Goal: Find specific page/section: Find specific page/section

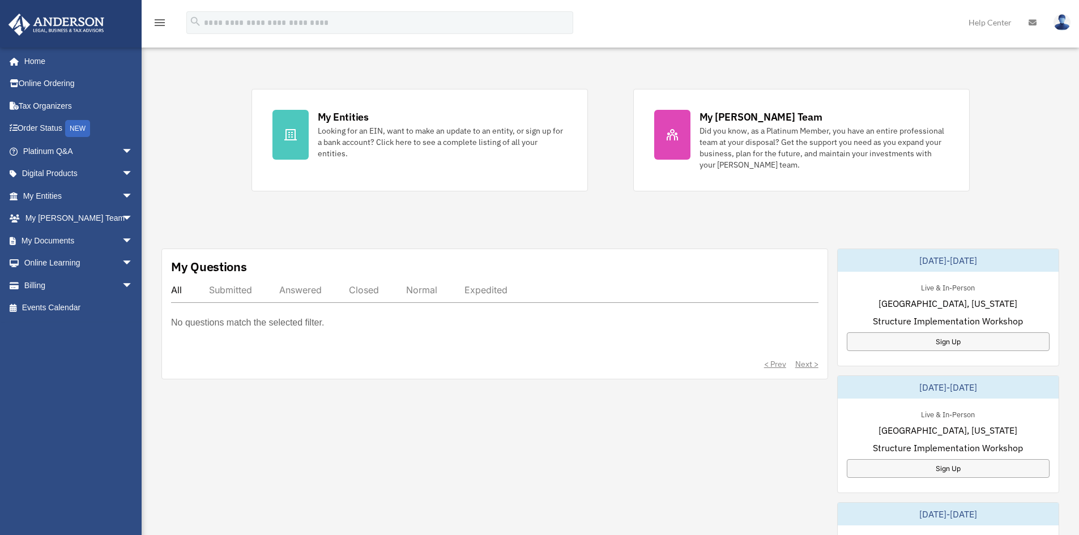
scroll to position [227, 0]
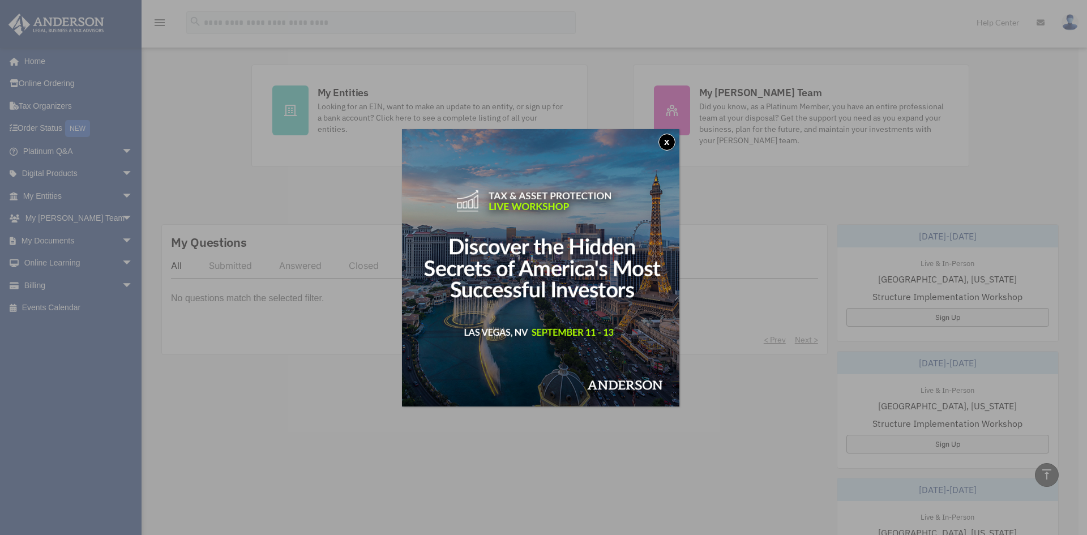
click at [671, 139] on button "x" at bounding box center [667, 142] width 17 height 17
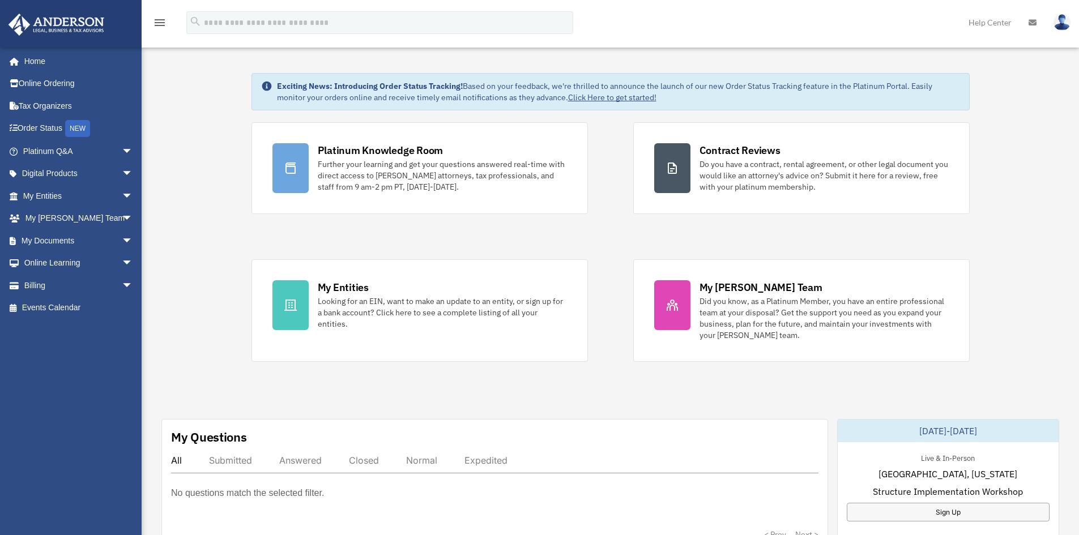
scroll to position [0, 0]
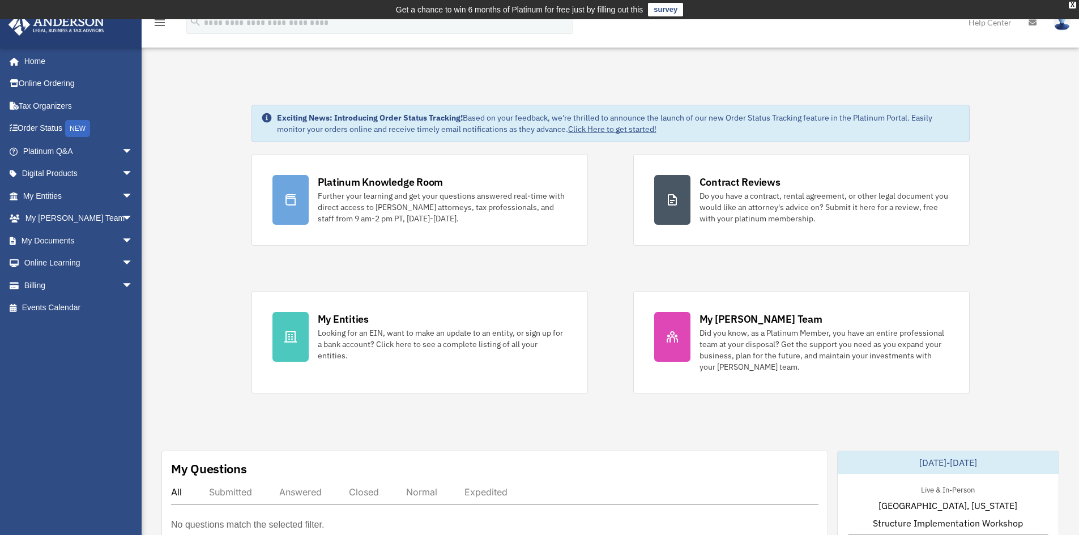
click at [609, 127] on link "Click Here to get started!" at bounding box center [612, 129] width 88 height 10
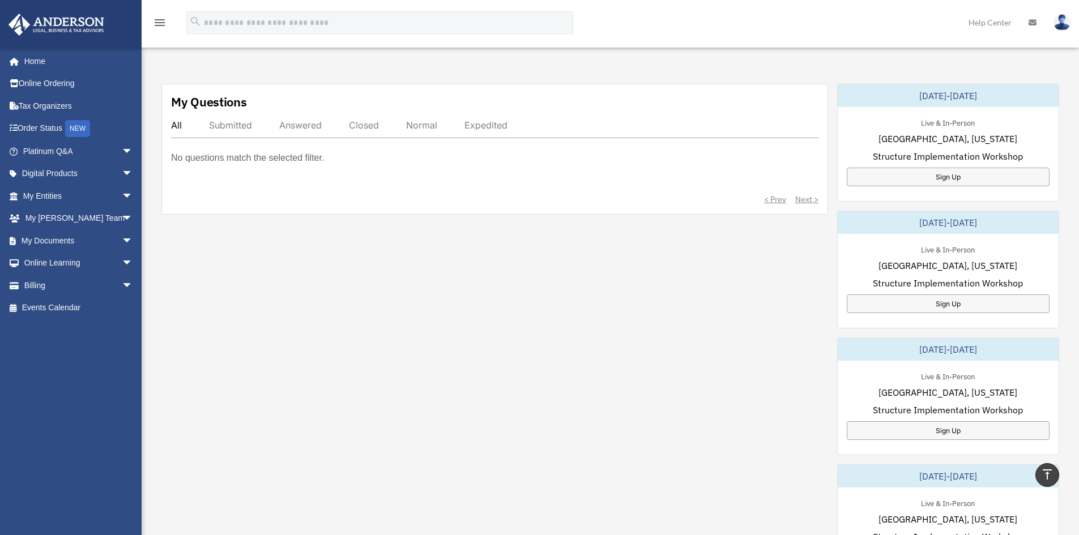
scroll to position [453, 0]
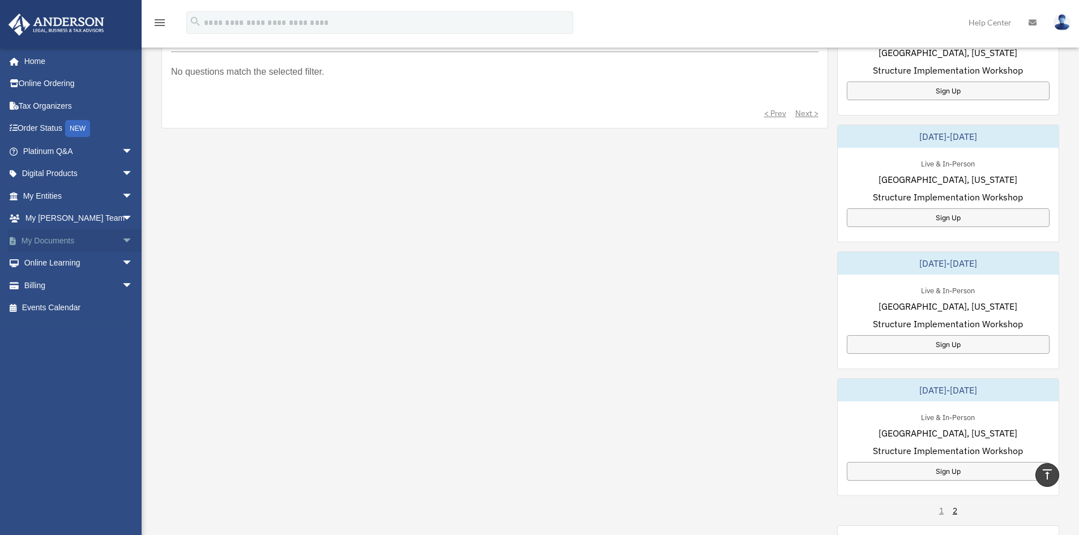
click at [64, 239] on link "My Documents arrow_drop_down" at bounding box center [79, 240] width 142 height 23
click at [122, 239] on span "arrow_drop_down" at bounding box center [133, 240] width 23 height 23
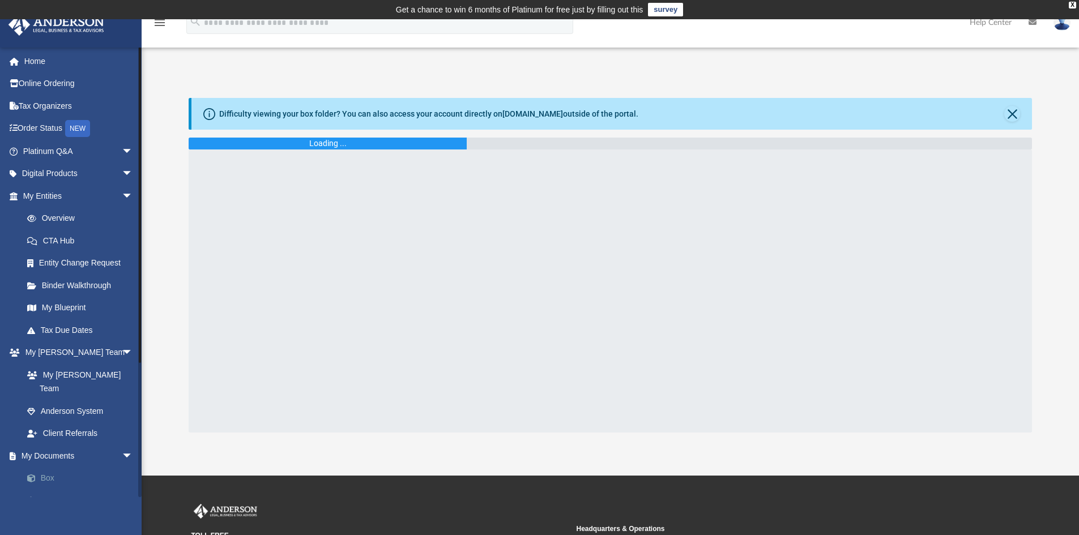
click at [43, 467] on link "Box" at bounding box center [83, 478] width 134 height 23
click at [42, 467] on link "Box" at bounding box center [83, 478] width 134 height 23
click at [37, 475] on span at bounding box center [36, 479] width 7 height 8
click at [36, 475] on span at bounding box center [36, 479] width 7 height 8
click at [33, 475] on span at bounding box center [36, 479] width 7 height 8
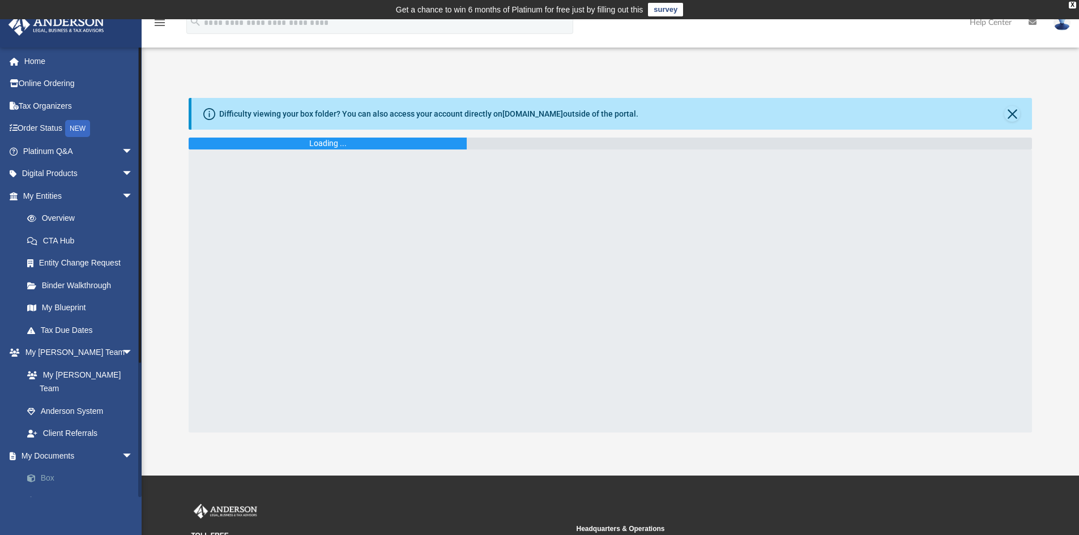
click at [33, 475] on span at bounding box center [36, 479] width 7 height 8
click at [16, 453] on span at bounding box center [19, 457] width 6 height 8
click at [36, 58] on link "Home" at bounding box center [79, 61] width 142 height 23
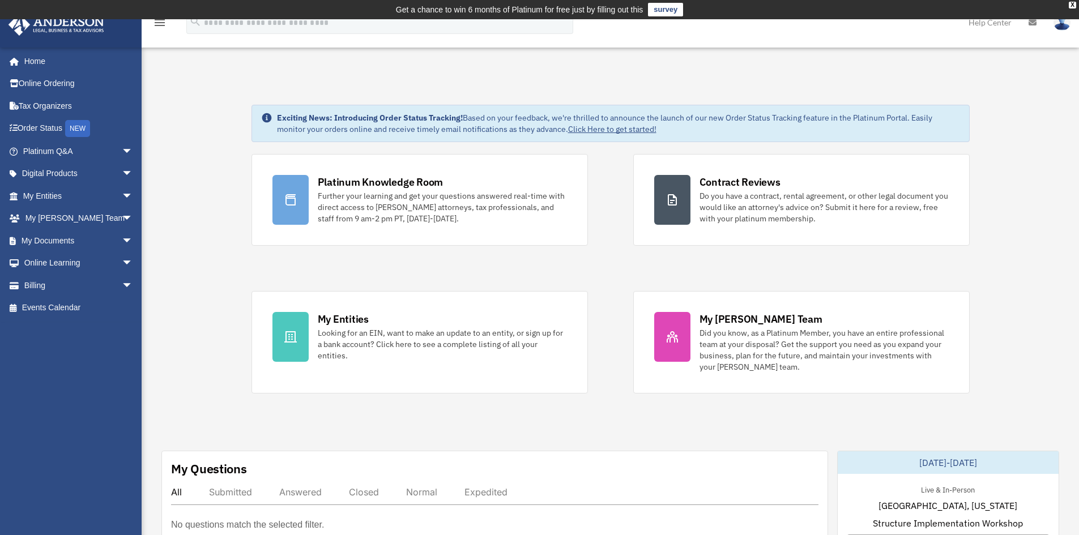
click at [160, 22] on icon "menu" at bounding box center [160, 23] width 14 height 14
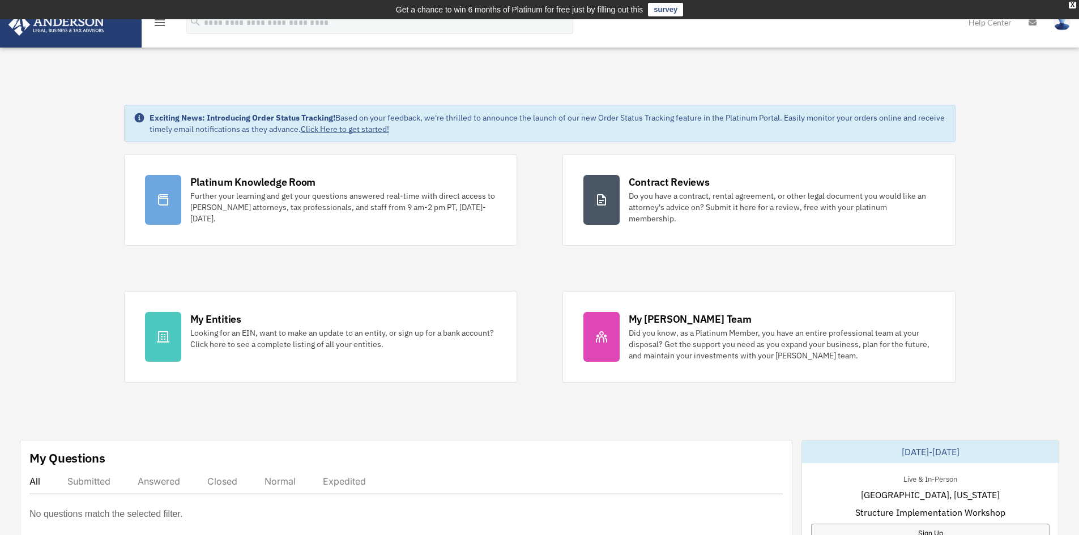
click at [160, 22] on icon "menu" at bounding box center [160, 23] width 14 height 14
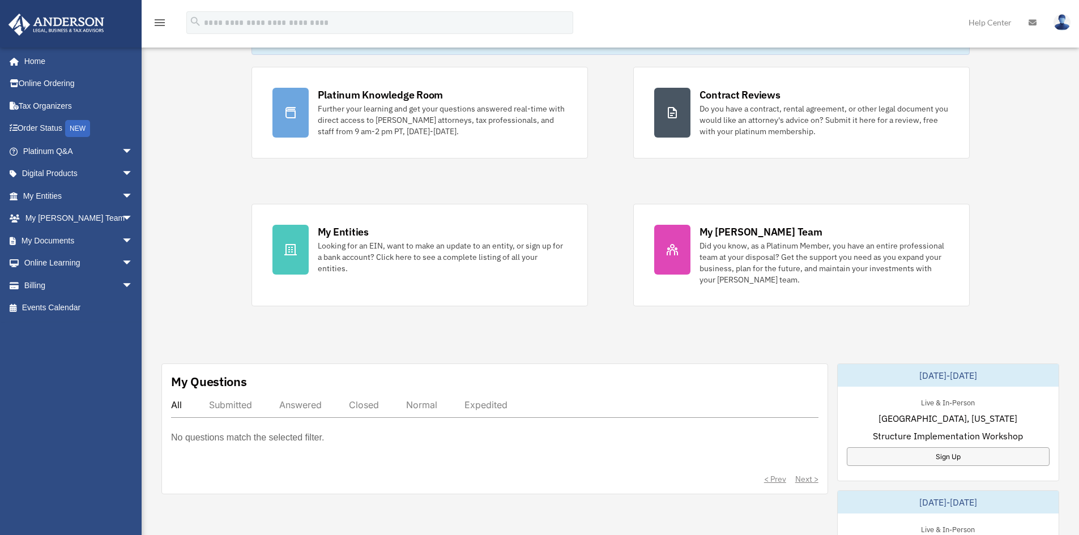
scroll to position [113, 0]
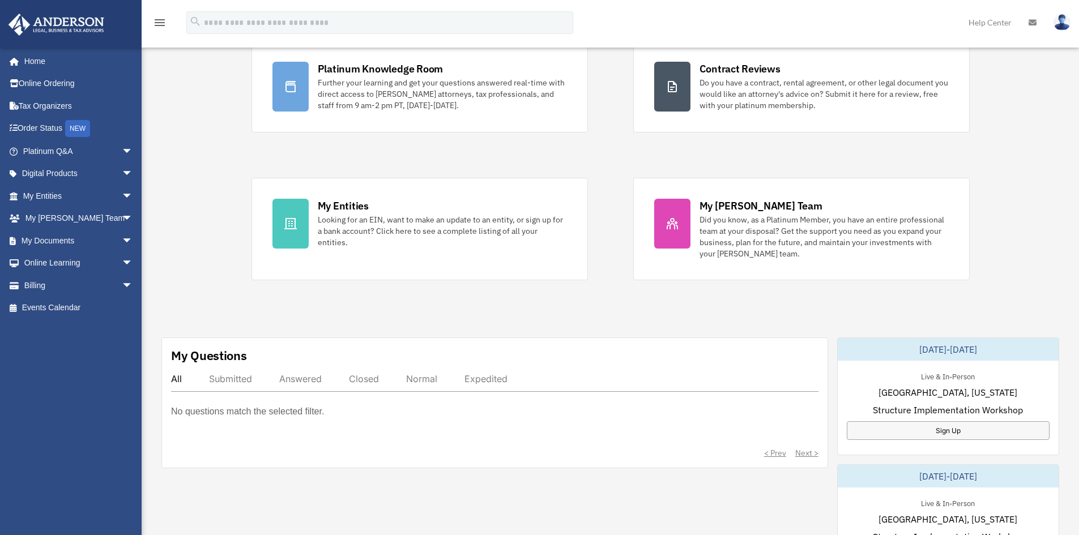
click at [499, 379] on div "Expedited" at bounding box center [485, 378] width 43 height 11
click at [56, 238] on link "My Documents arrow_drop_down" at bounding box center [79, 240] width 142 height 23
click at [122, 240] on span "arrow_drop_down" at bounding box center [133, 240] width 23 height 23
click at [122, 240] on span "arrow_drop_up" at bounding box center [133, 240] width 23 height 23
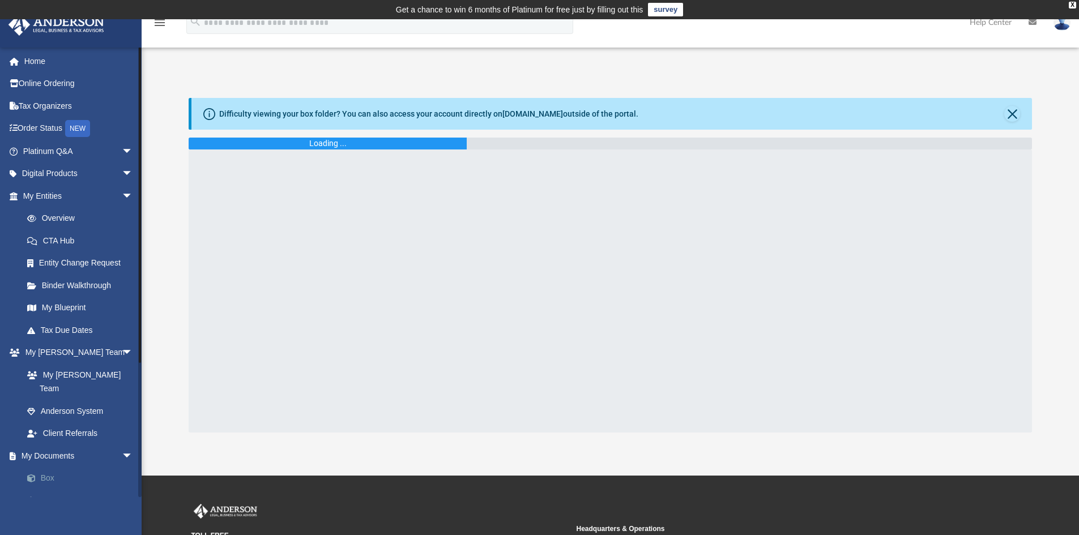
click at [49, 467] on link "Box" at bounding box center [83, 478] width 134 height 23
click at [48, 467] on link "Box" at bounding box center [83, 478] width 134 height 23
click at [1034, 22] on icon at bounding box center [1032, 22] width 8 height 8
click at [989, 23] on link "Help Center" at bounding box center [990, 22] width 59 height 45
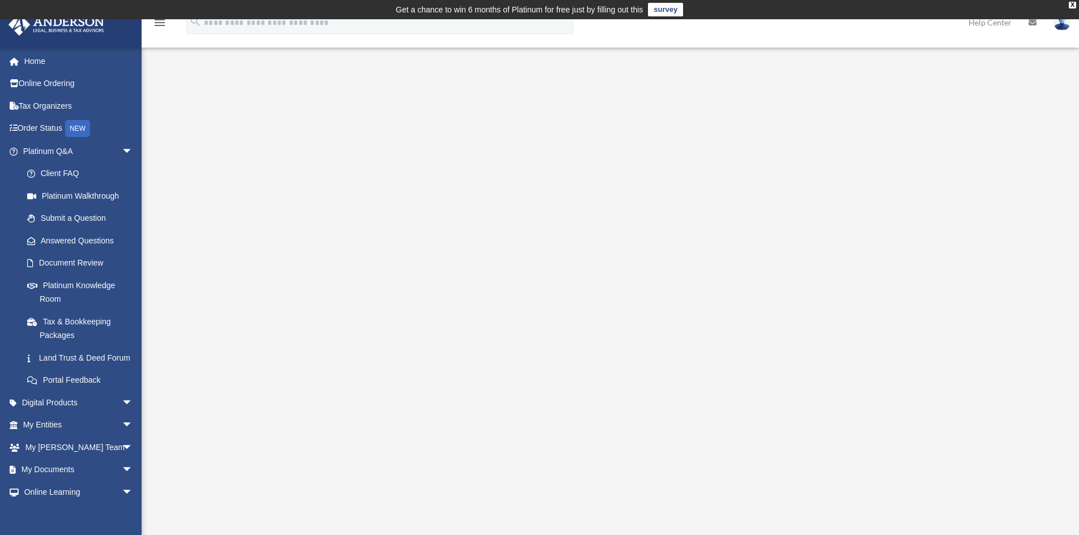
click at [733, 497] on div "Platinum Walkthrough date_range Published on Last updated January 6, 2025 July …" at bounding box center [609, 291] width 847 height 418
click at [37, 58] on link "Home" at bounding box center [79, 61] width 142 height 23
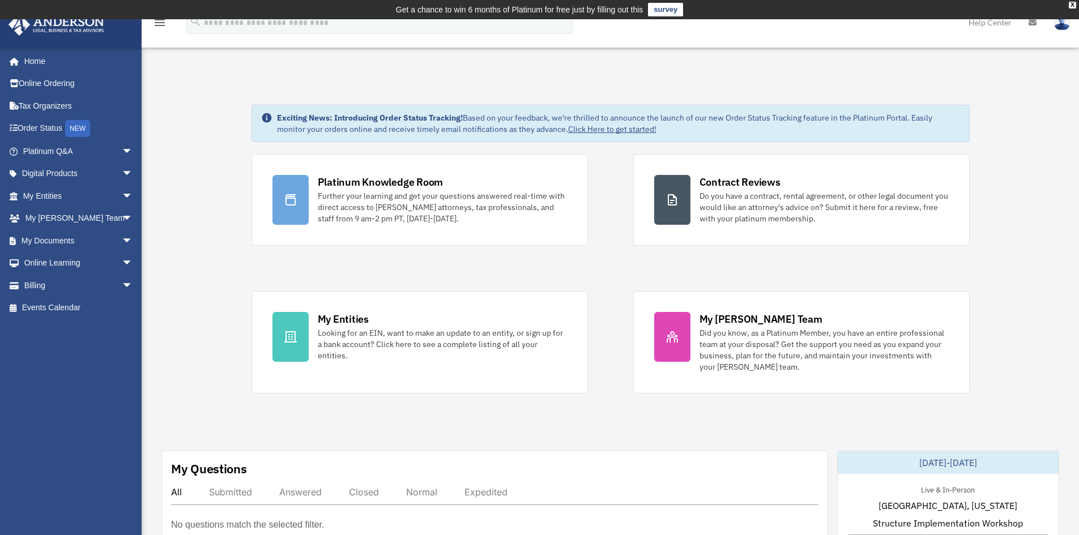
click at [605, 130] on link "Click Here to get started!" at bounding box center [612, 129] width 88 height 10
click at [122, 240] on span "arrow_drop_down" at bounding box center [133, 240] width 23 height 23
click at [46, 262] on link "Box" at bounding box center [83, 263] width 134 height 23
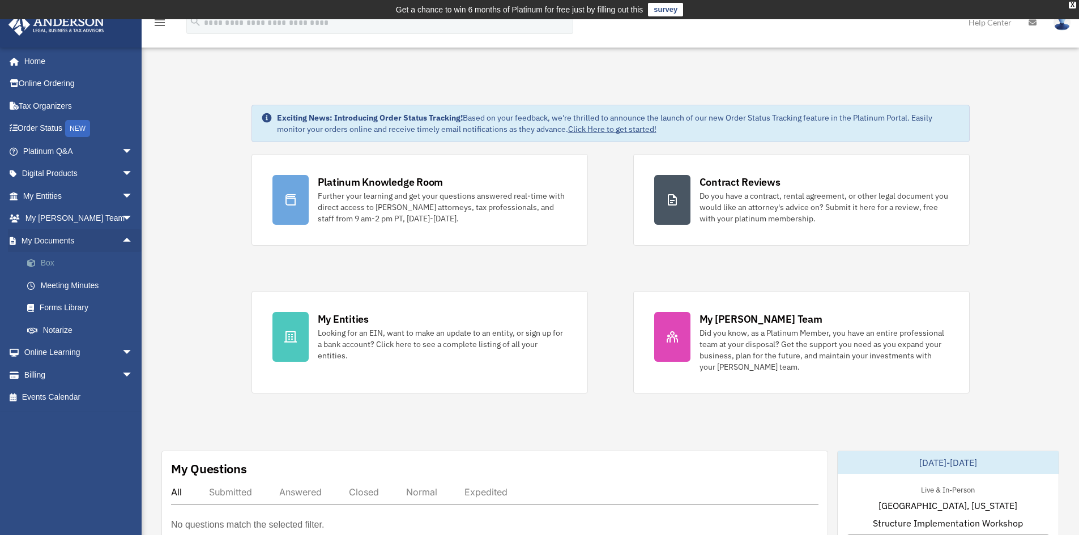
click at [46, 262] on link "Box" at bounding box center [83, 263] width 134 height 23
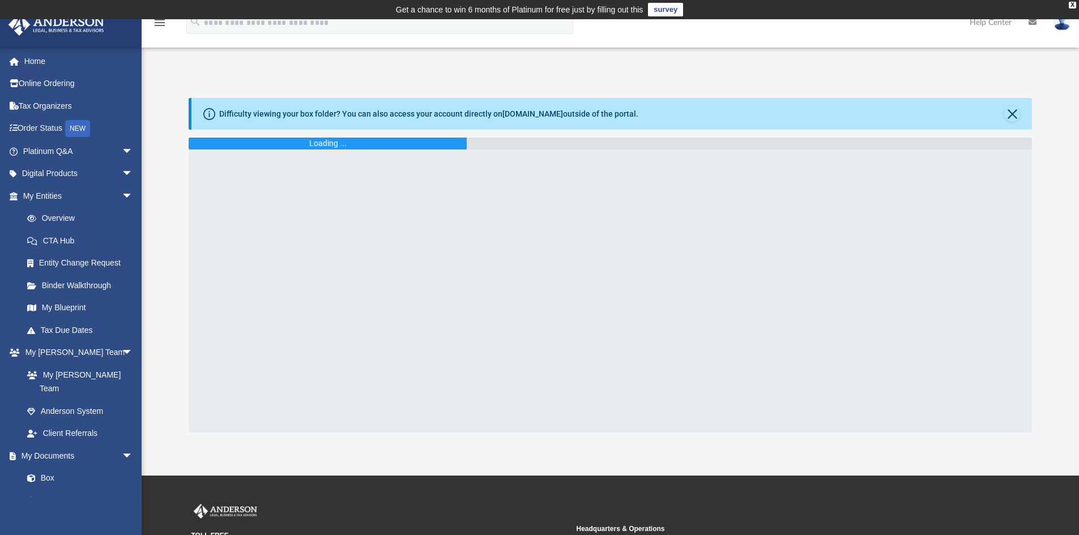
click at [998, 143] on div "Loading ..." at bounding box center [611, 144] width 844 height 12
click at [1074, 4] on div "X" at bounding box center [1072, 5] width 7 height 7
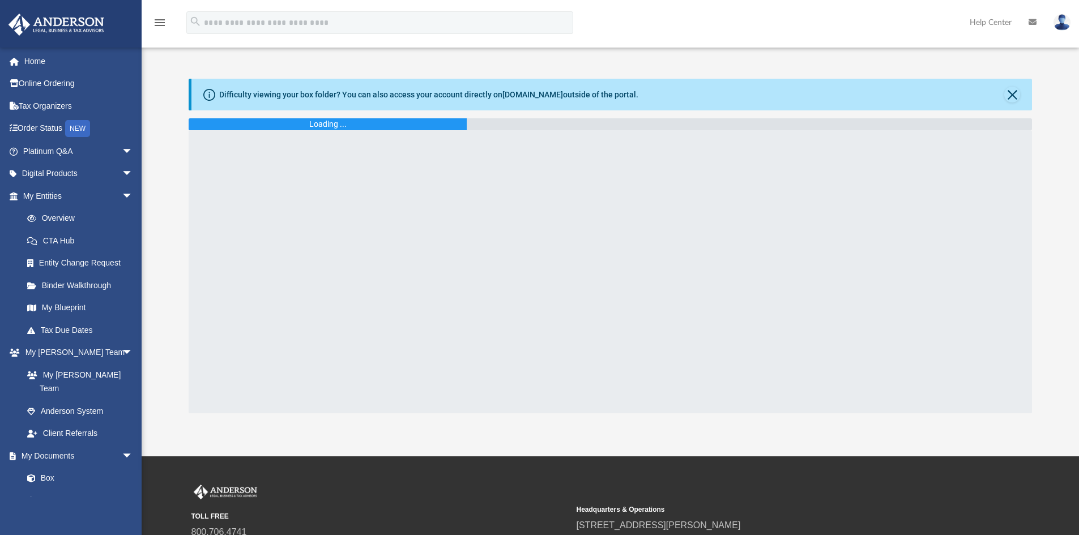
click at [1064, 23] on img at bounding box center [1061, 22] width 17 height 16
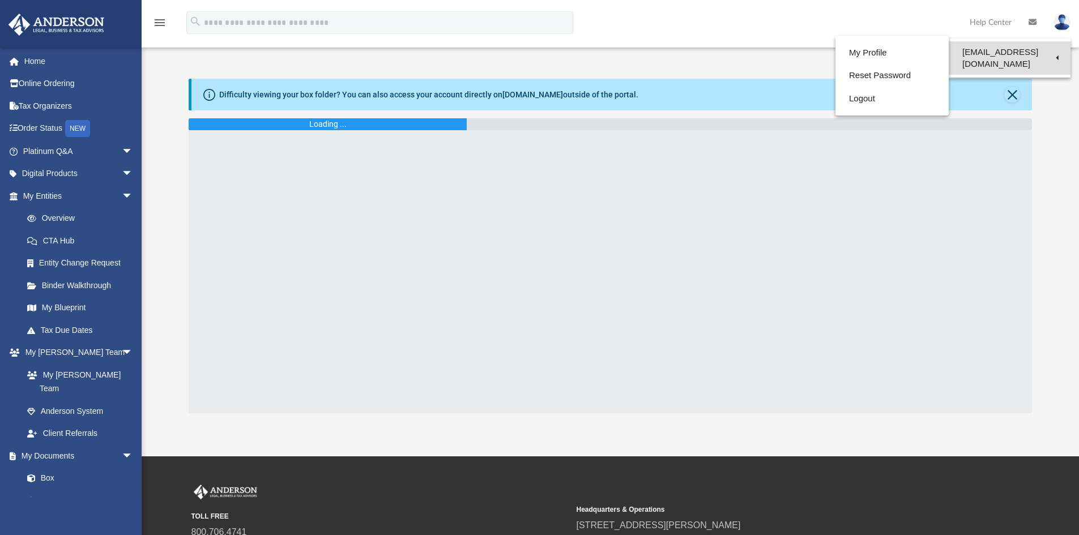
click at [968, 53] on link "[EMAIL_ADDRESS][DOMAIN_NAME]" at bounding box center [1010, 57] width 122 height 33
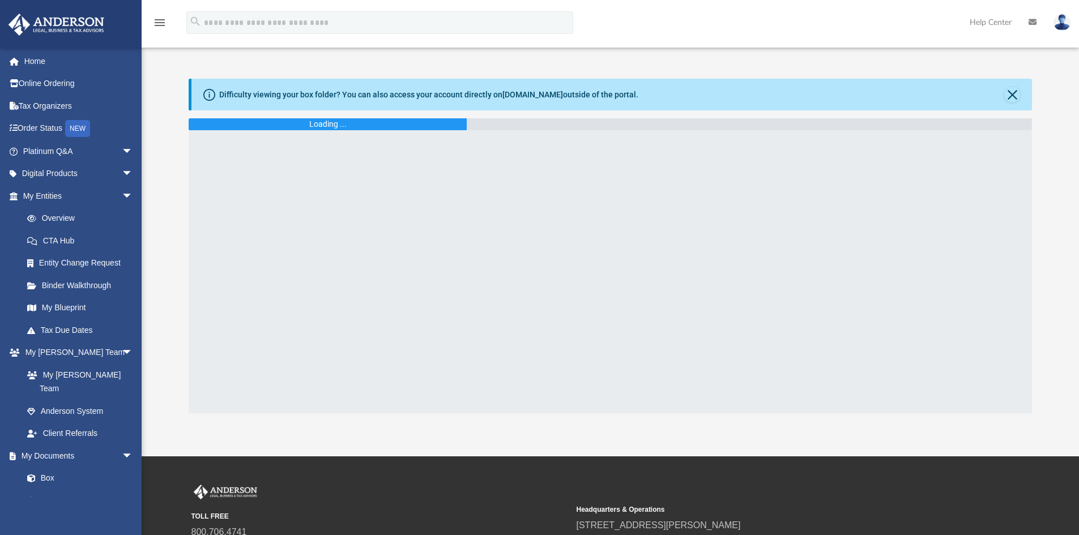
click at [1033, 20] on icon at bounding box center [1032, 22] width 8 height 8
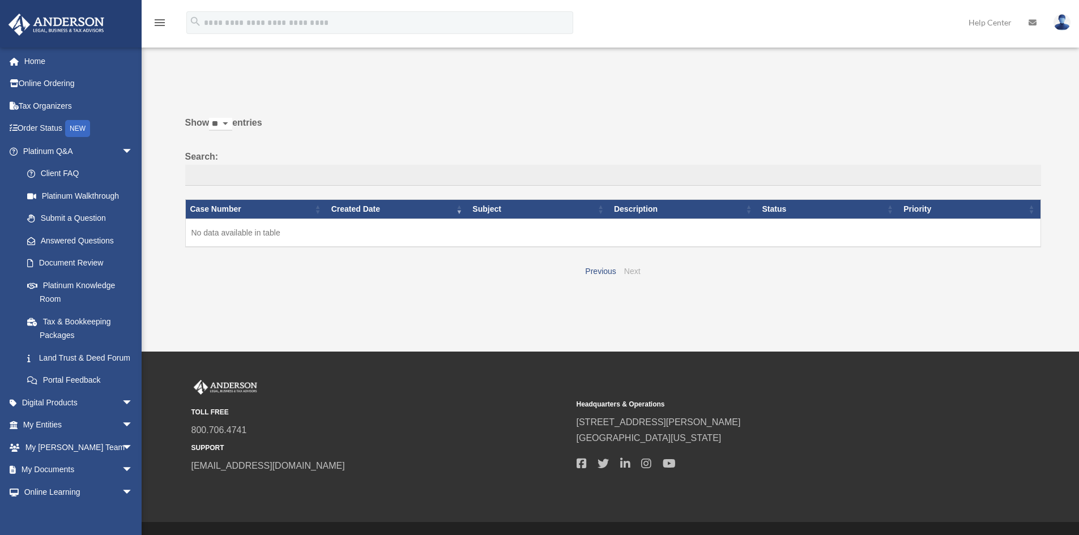
click at [634, 270] on link "Next" at bounding box center [632, 271] width 16 height 9
click at [600, 272] on link "Previous" at bounding box center [600, 271] width 31 height 9
click at [159, 22] on icon "menu" at bounding box center [160, 23] width 14 height 14
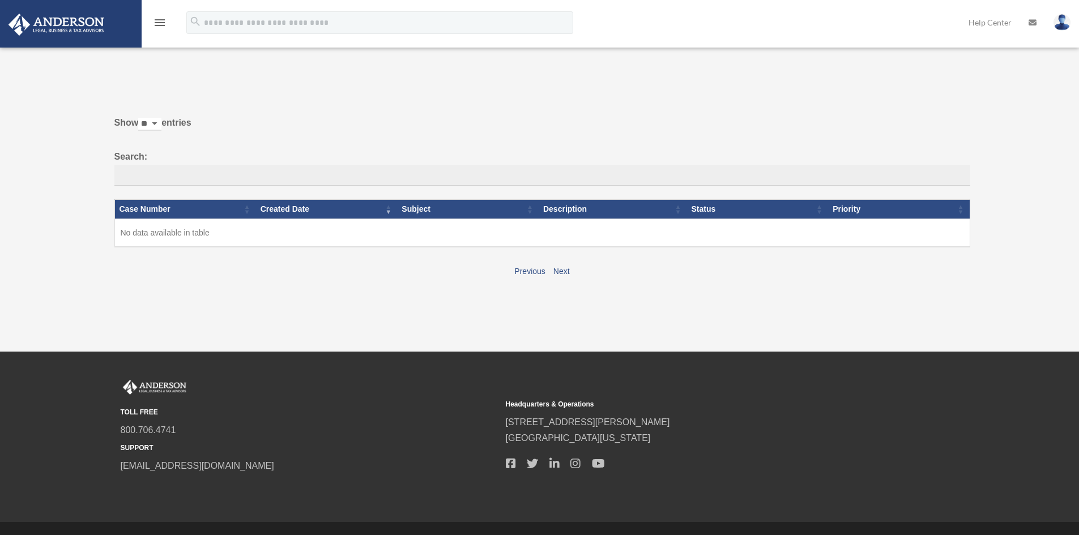
click at [159, 22] on icon "menu" at bounding box center [160, 23] width 14 height 14
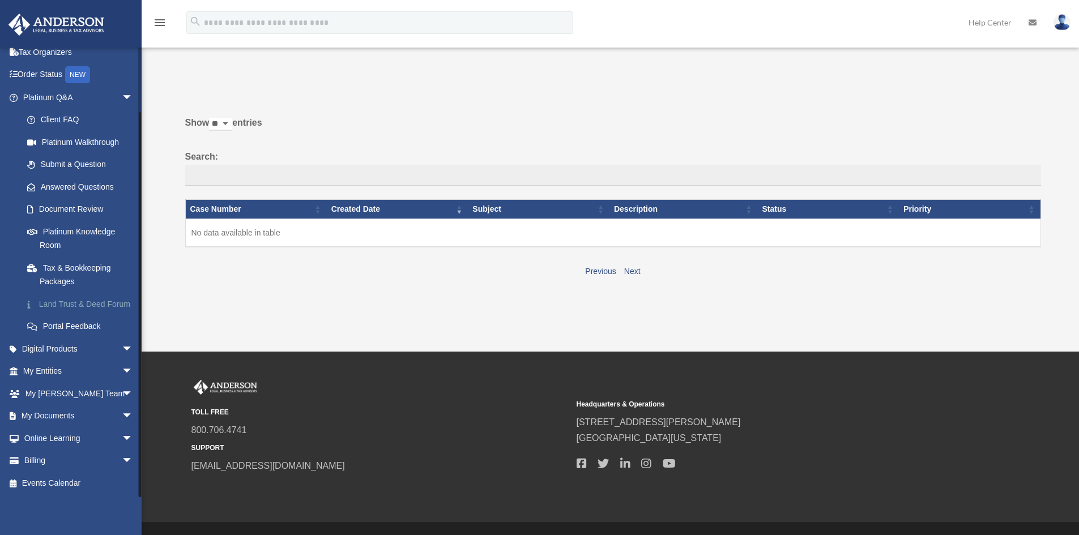
scroll to position [28, 0]
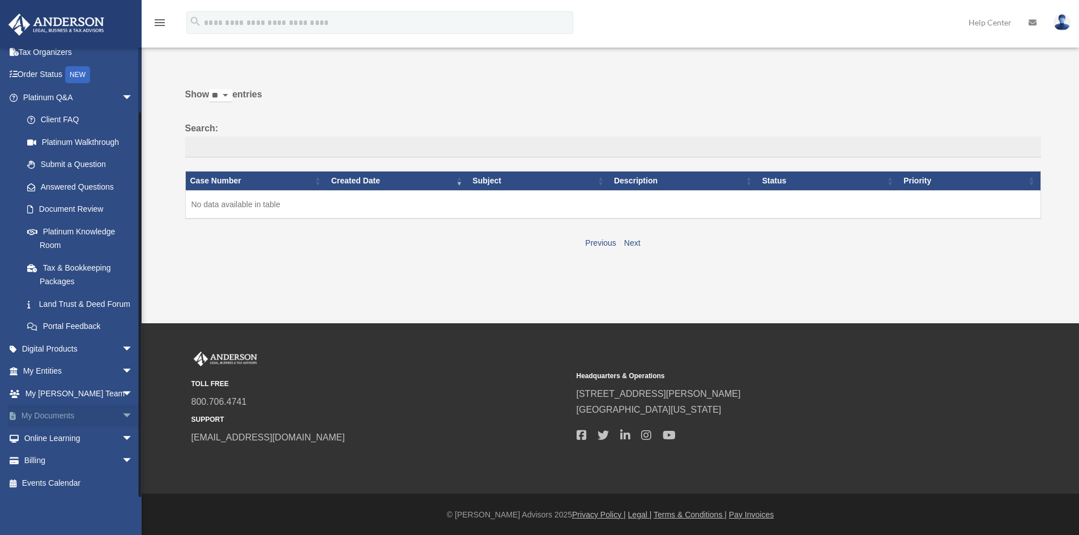
click at [66, 416] on link "My Documents arrow_drop_down" at bounding box center [79, 416] width 142 height 23
